Goal: Transaction & Acquisition: Purchase product/service

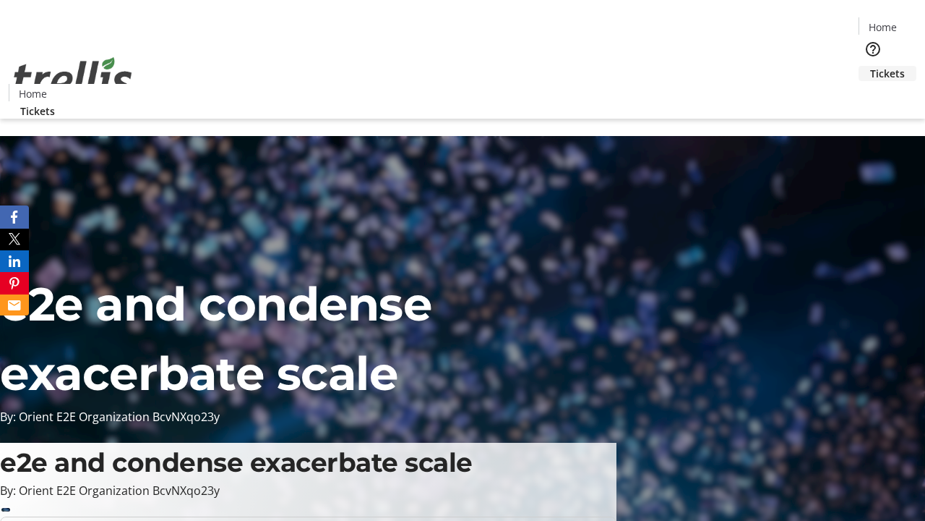
click at [871, 66] on span "Tickets" at bounding box center [888, 73] width 35 height 15
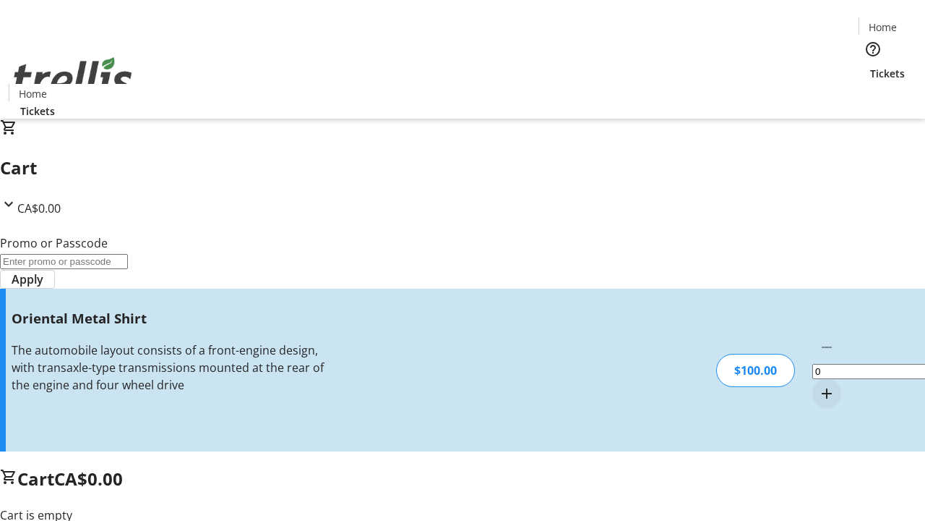
click at [818, 385] on mat-icon "Increment by one" at bounding box center [826, 393] width 17 height 17
type input "1"
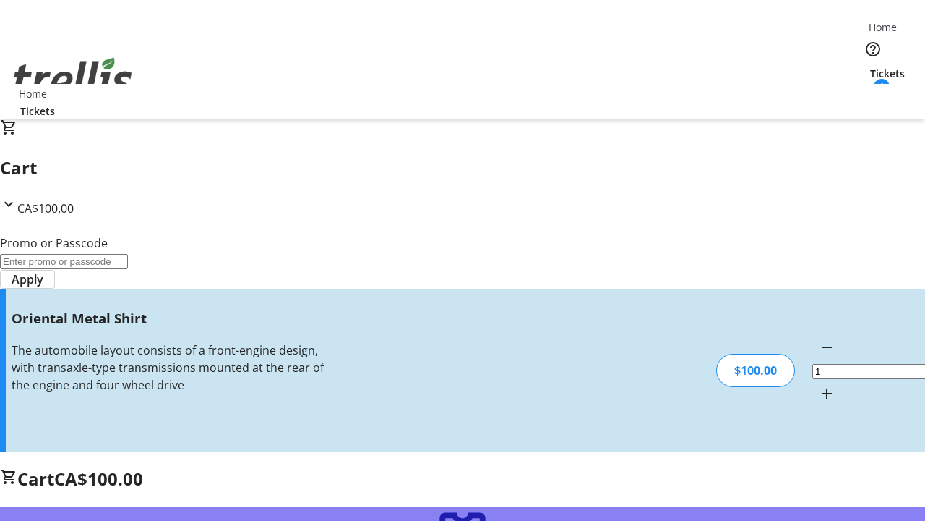
type input "FREE"
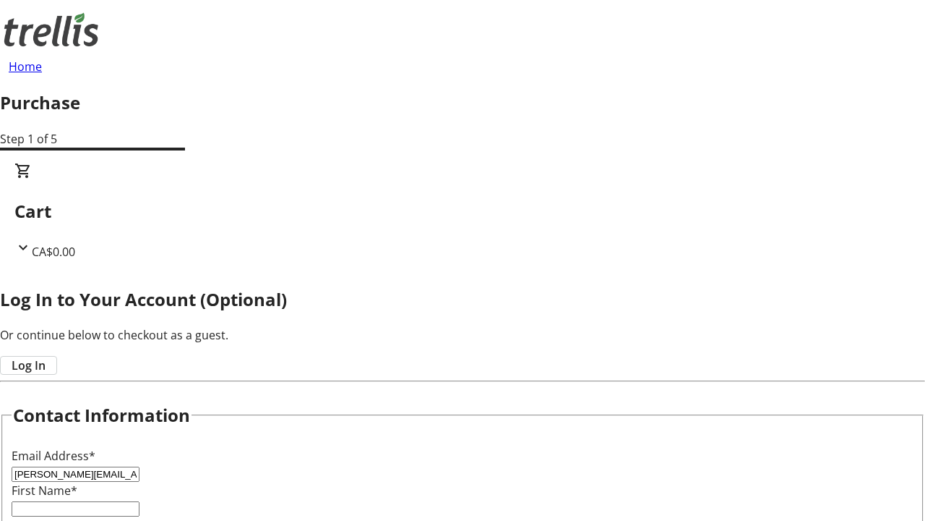
type input "[PERSON_NAME][EMAIL_ADDRESS][DOMAIN_NAME]"
type input "[PERSON_NAME]"
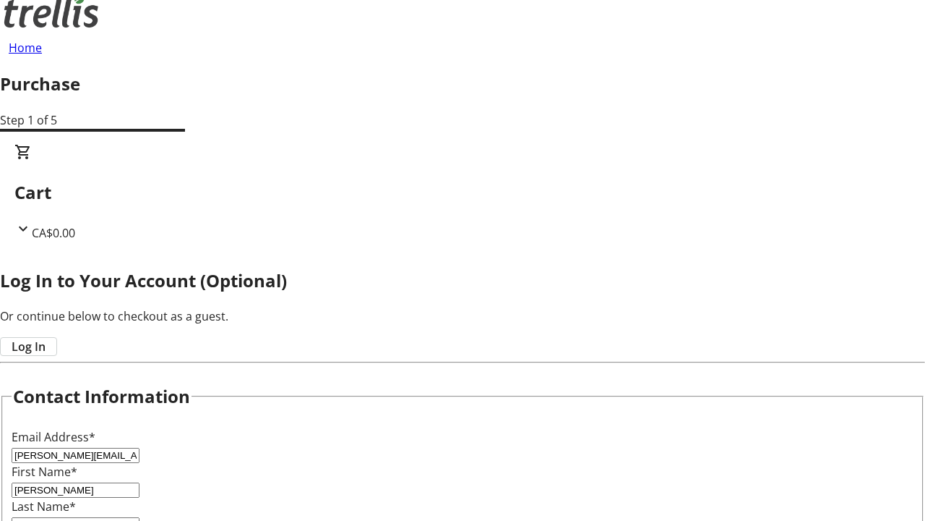
type input "[PERSON_NAME]"
